Goal: Communication & Community: Answer question/provide support

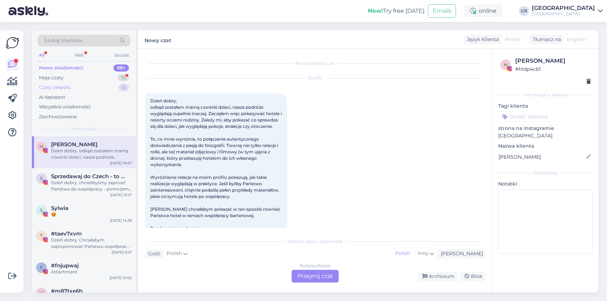
scroll to position [15, 0]
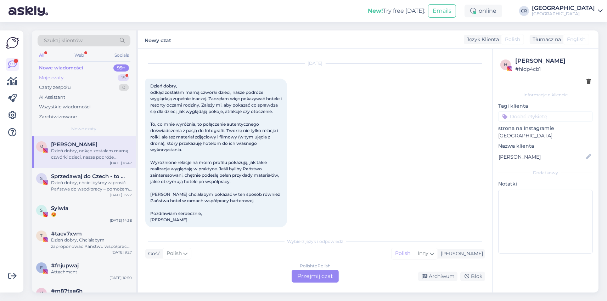
click at [93, 82] on div "Moje czaty 15" at bounding box center [84, 78] width 93 height 10
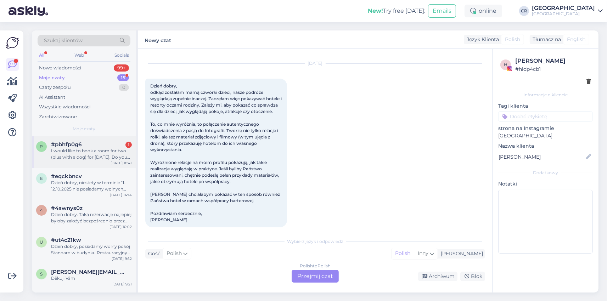
click at [86, 156] on div "I would like to book a room for two (plus with a dog) for [DATE]. Do you have a…" at bounding box center [91, 154] width 81 height 13
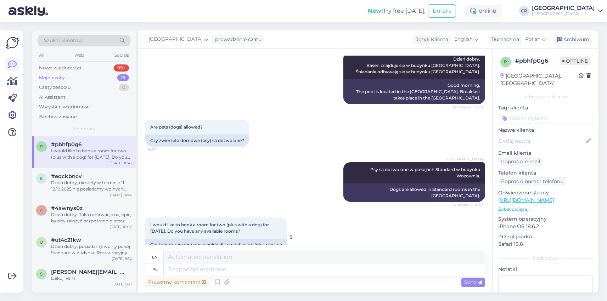
scroll to position [142, 0]
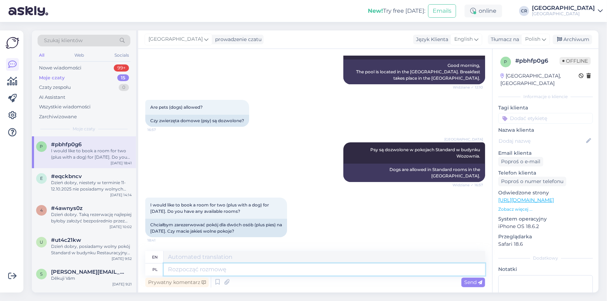
click at [197, 269] on textarea at bounding box center [324, 269] width 321 height 12
type textarea "W j"
type textarea "IN"
type textarea "W jakim"
type textarea "In what way"
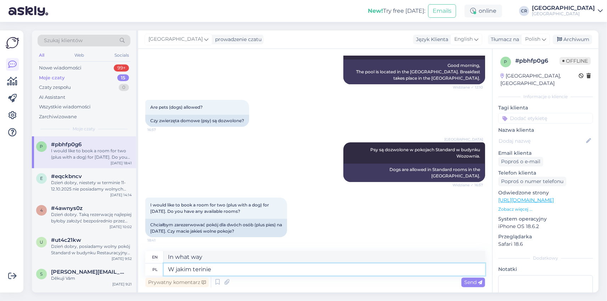
type textarea "W jakim terinie"
type textarea "In what area"
type textarea "W jakim terminie"
type textarea "At what time"
type textarea "W jakim terminie chciałby"
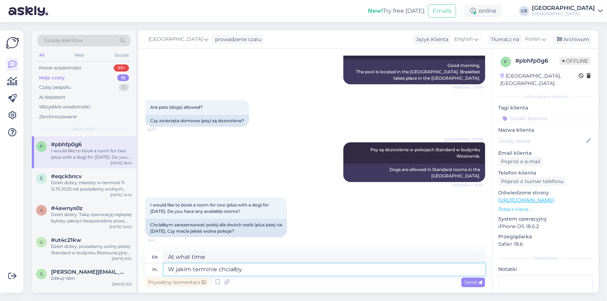
type textarea "What date would you like to"
type textarea "W jakim terminie chci"
type textarea "By what date do you want to"
type textarea "W jakim terminie chcieliby"
type textarea "By what date would they like"
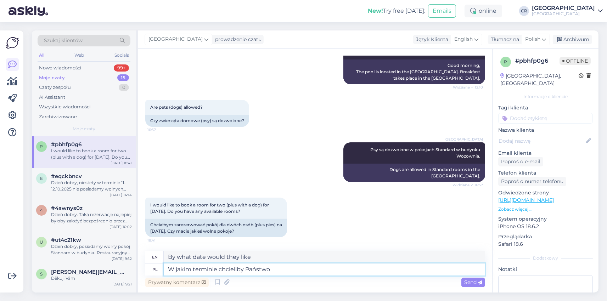
type textarea "W jakim terminie chcieliby Państwo"
type textarea "By what date would you like"
type textarea "W jakim terminie chcieliby Państwo do na"
type textarea "By what date would you like to"
type textarea "W jakim terminie chcieliby Państwo do nas"
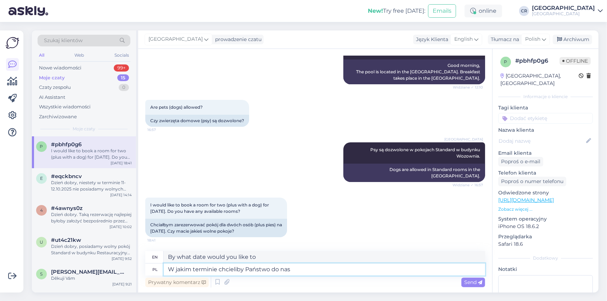
type textarea "When would you like to visit [GEOGRAPHIC_DATA]?"
type textarea "W jakim terminie chcieliby Państwo do nas przyjechać?"
type textarea "When would you like to come to [GEOGRAPHIC_DATA]?"
drag, startPoint x: 334, startPoint y: 270, endPoint x: 46, endPoint y: 232, distance: 290.3
click at [164, 263] on textarea "W jakim terminie chcieliby Państwo do nas przyjechać?" at bounding box center [324, 269] width 321 height 12
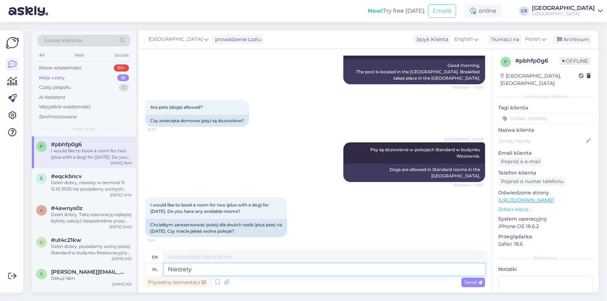
type textarea "Niestety n"
type textarea "Unfortunately"
type textarea "Niestety nue"
type textarea "Unfortunately, no"
type textarea "Niestety nie po"
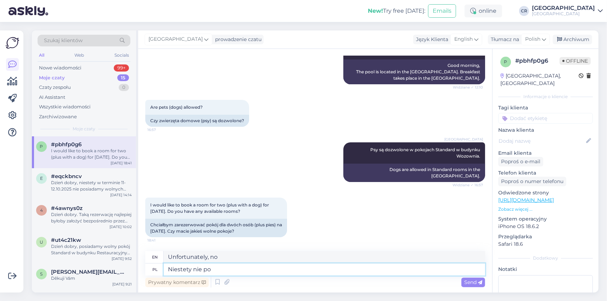
type textarea "Unfortunately not"
type textarea "Niestety nie posiadamy"
type textarea "Unfortunately, we do not have"
type textarea "Niestety nie posiadamy wolnych"
type textarea "Unfortunately, we do not have any available rooms."
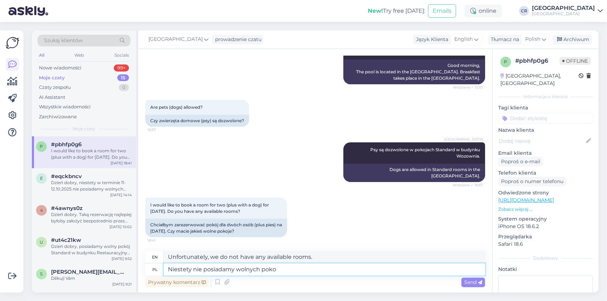
type textarea "Niestety nie posiadamy wolnych pokoi"
type textarea "Unfortunately, we have no rooms available."
type textarea "Niestety nie posiadamy wolnych pokoi w"
type textarea "Unfortunately, we do not have any rooms available in"
type textarea "Niestety nie posiadamy wolnych pokoi w wyżej w"
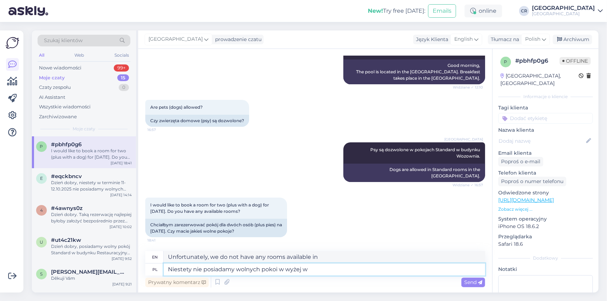
type textarea "Unfortunately, we do not have any available rooms in the above mentioned rooms."
type textarea "Niestety nie posiadamy wolnych pokoi w wyżej wymienionym te"
type textarea "Unfortunately, we do not have any available rooms in the above-mentioned"
type textarea "Niestety nie posiadamy wolnych pokoi w wyżej wymienionym terminie."
type textarea "Unfortunately, we do not have any rooms available on the above-mentioned dates."
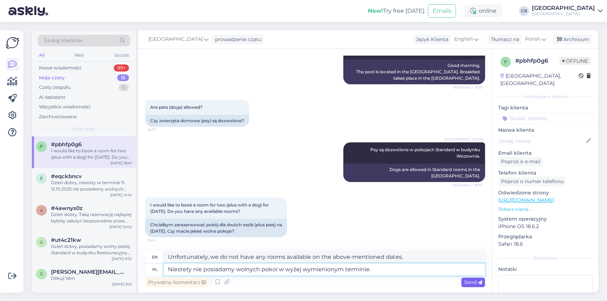
type textarea "Niestety nie posiadamy wolnych pokoi w wyżej wymienionym terminie."
click at [481, 283] on icon at bounding box center [480, 282] width 4 height 4
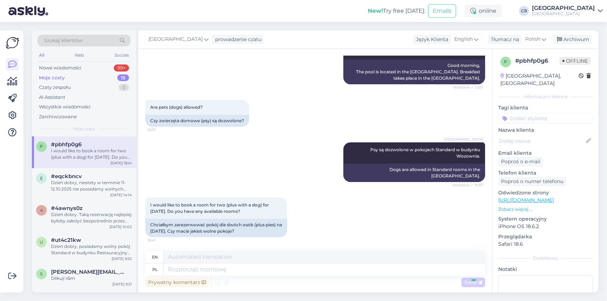
scroll to position [198, 0]
